Goal: Navigation & Orientation: Find specific page/section

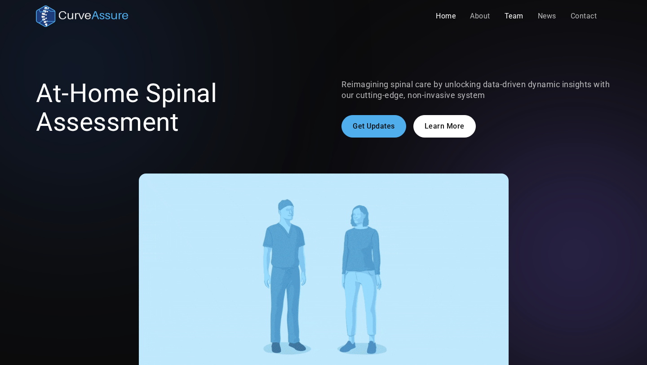
click at [514, 18] on link "Team" at bounding box center [514, 16] width 33 height 18
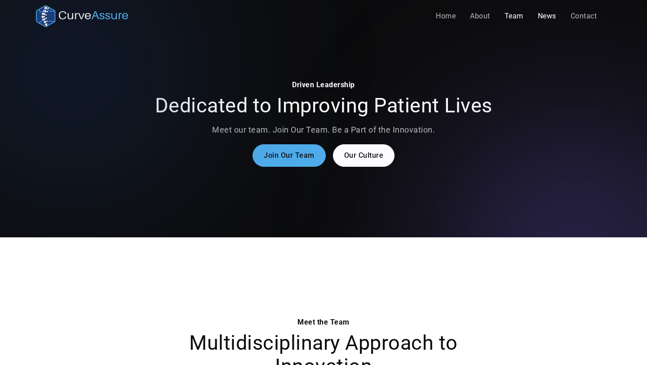
click at [551, 17] on link "News" at bounding box center [547, 16] width 33 height 18
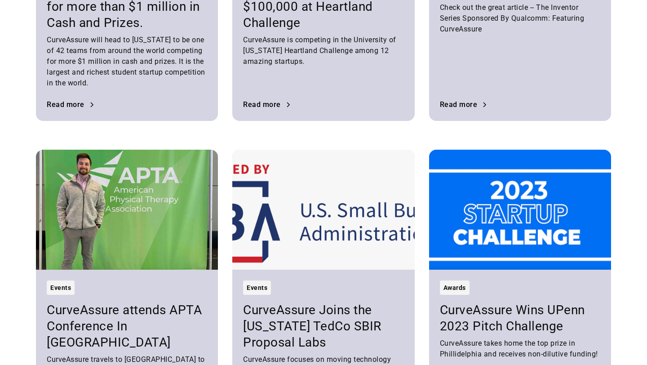
scroll to position [572, 0]
